Goal: Find contact information: Find contact information

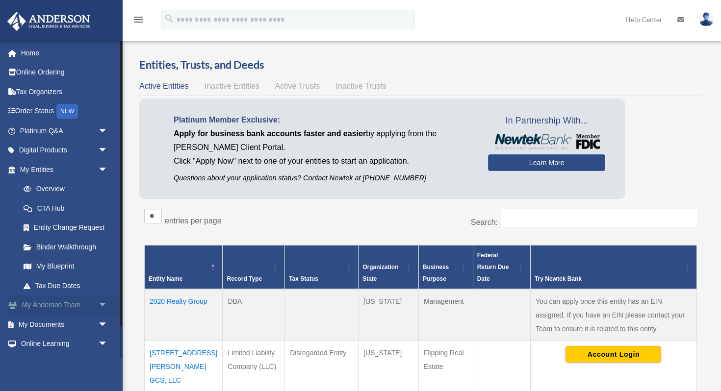
click at [76, 305] on link "My [PERSON_NAME] Team arrow_drop_down" at bounding box center [65, 306] width 116 height 20
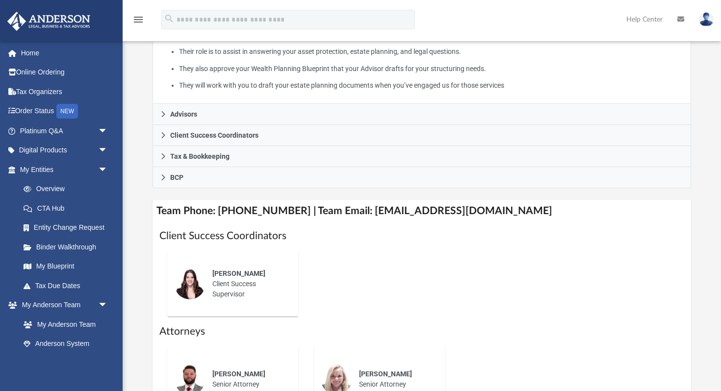
scroll to position [259, 0]
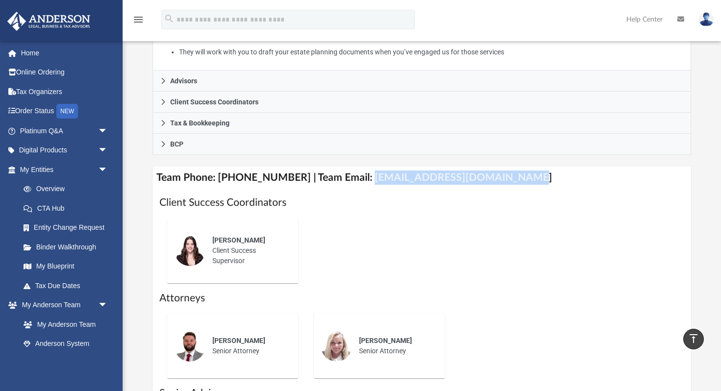
drag, startPoint x: 354, startPoint y: 178, endPoint x: 500, endPoint y: 180, distance: 146.6
click at [500, 180] on h4 "Team Phone: (725) 201-7371 | Team Email: myteam@andersonadvisors.com" at bounding box center [421, 178] width 538 height 22
copy h4 "myteam@andersonadvisors.com"
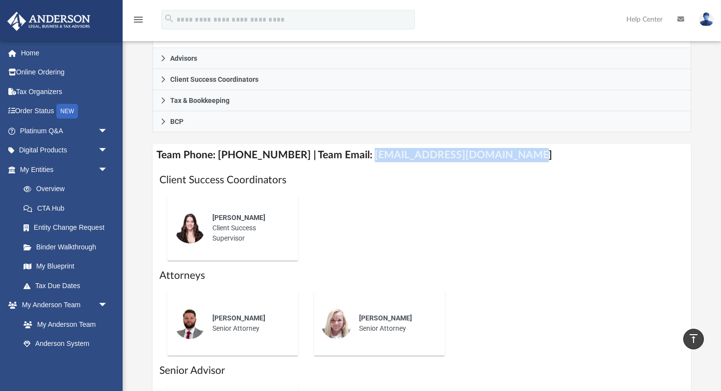
scroll to position [279, 0]
